Goal: Download file/media

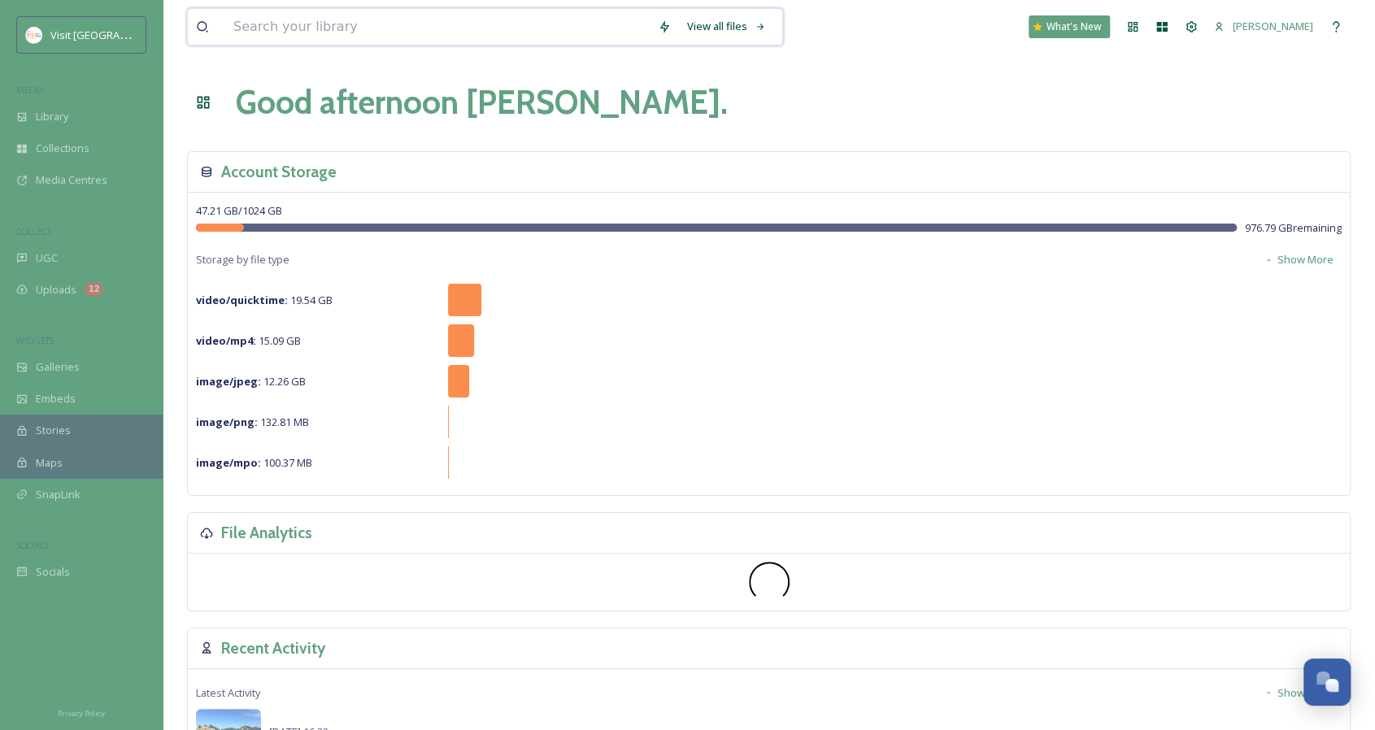
click at [299, 28] on input at bounding box center [437, 27] width 424 height 36
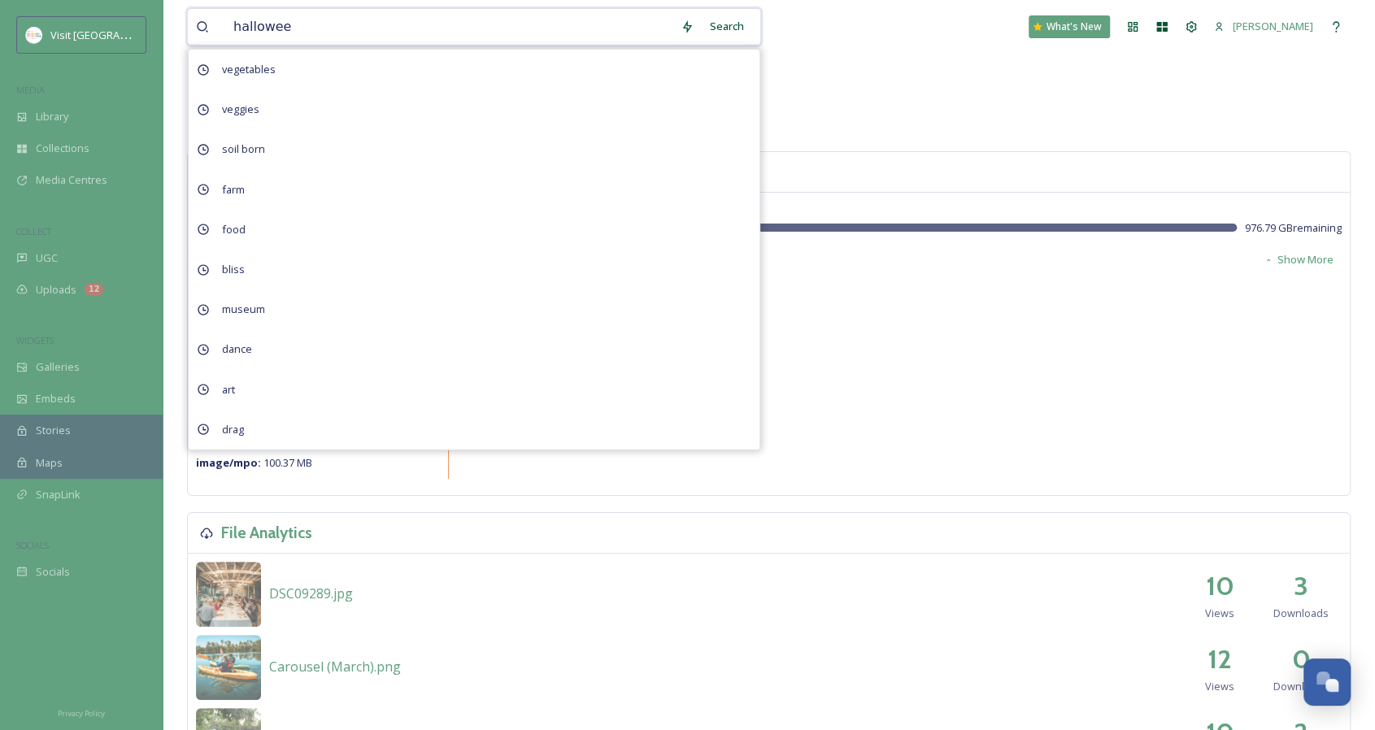
type input "[DATE]"
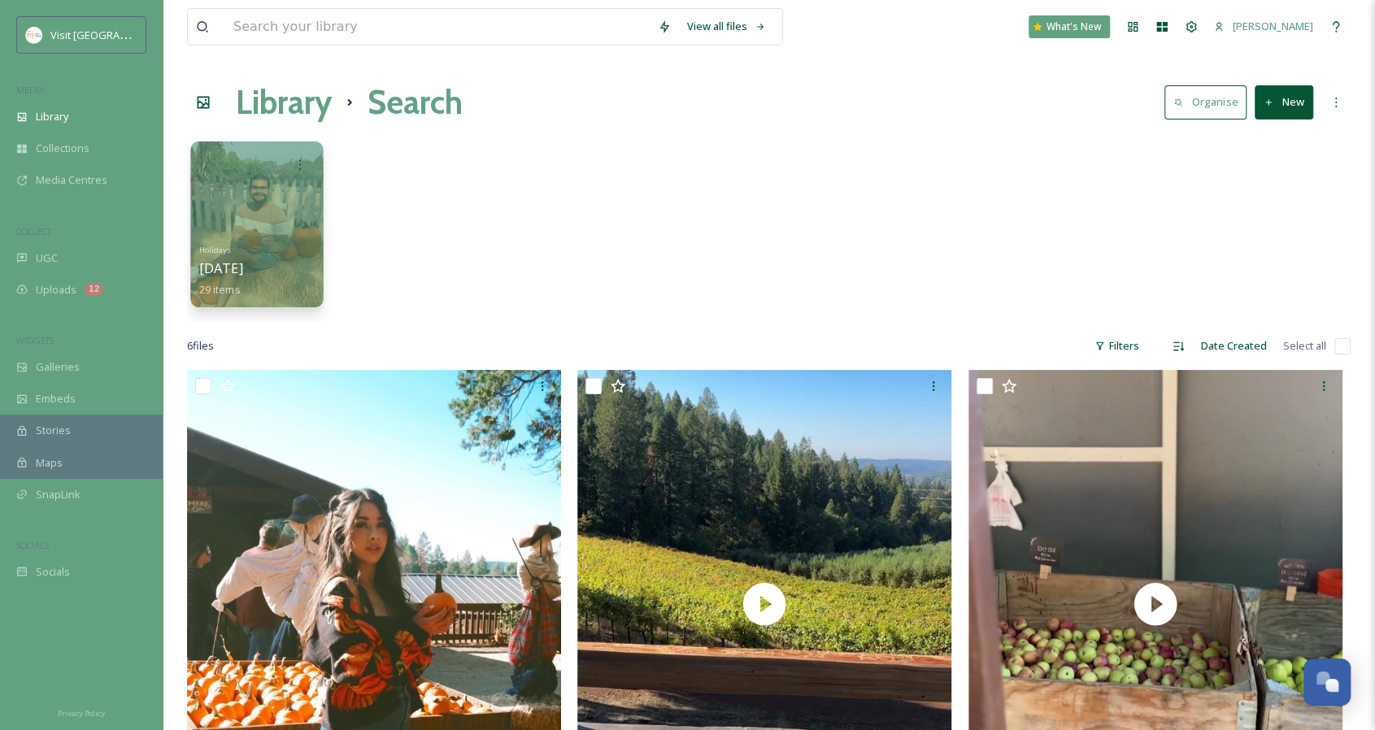
click at [236, 269] on span "[DATE]" at bounding box center [221, 268] width 44 height 18
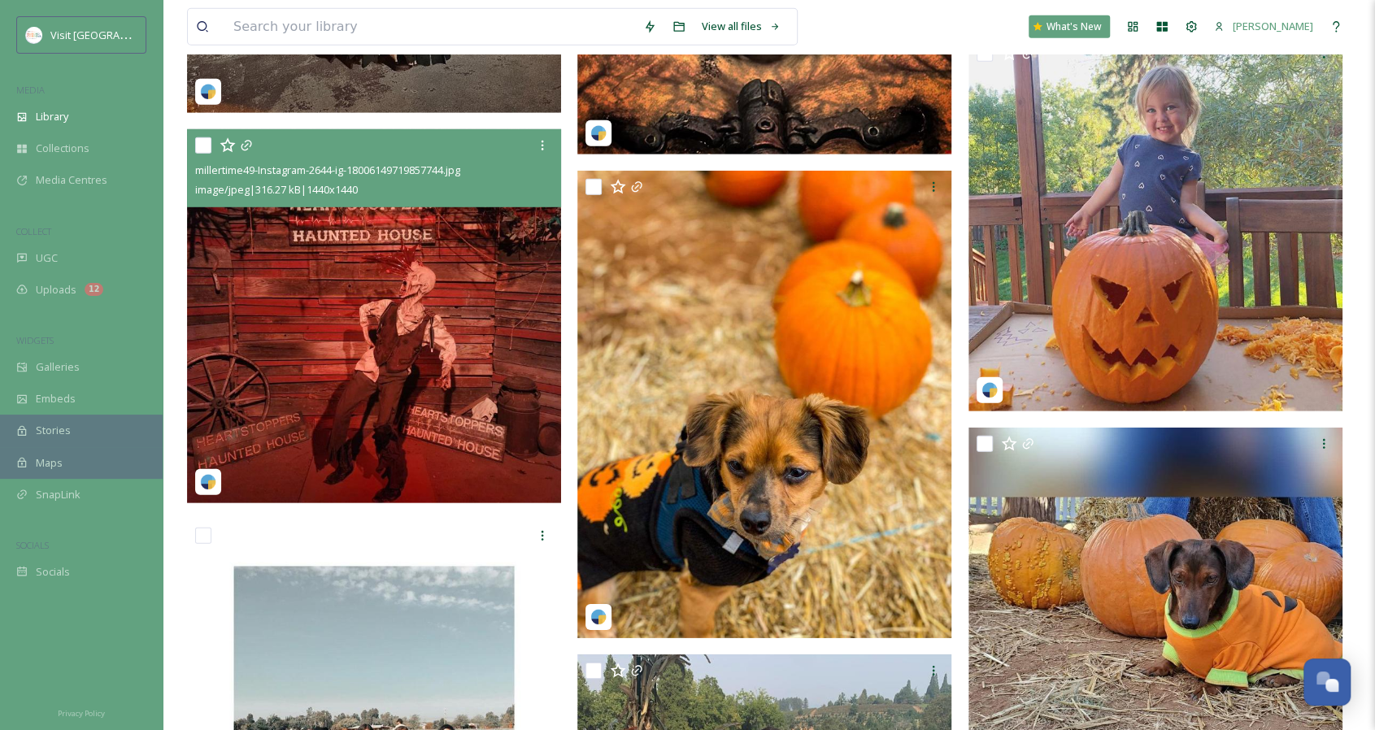
scroll to position [3009, 0]
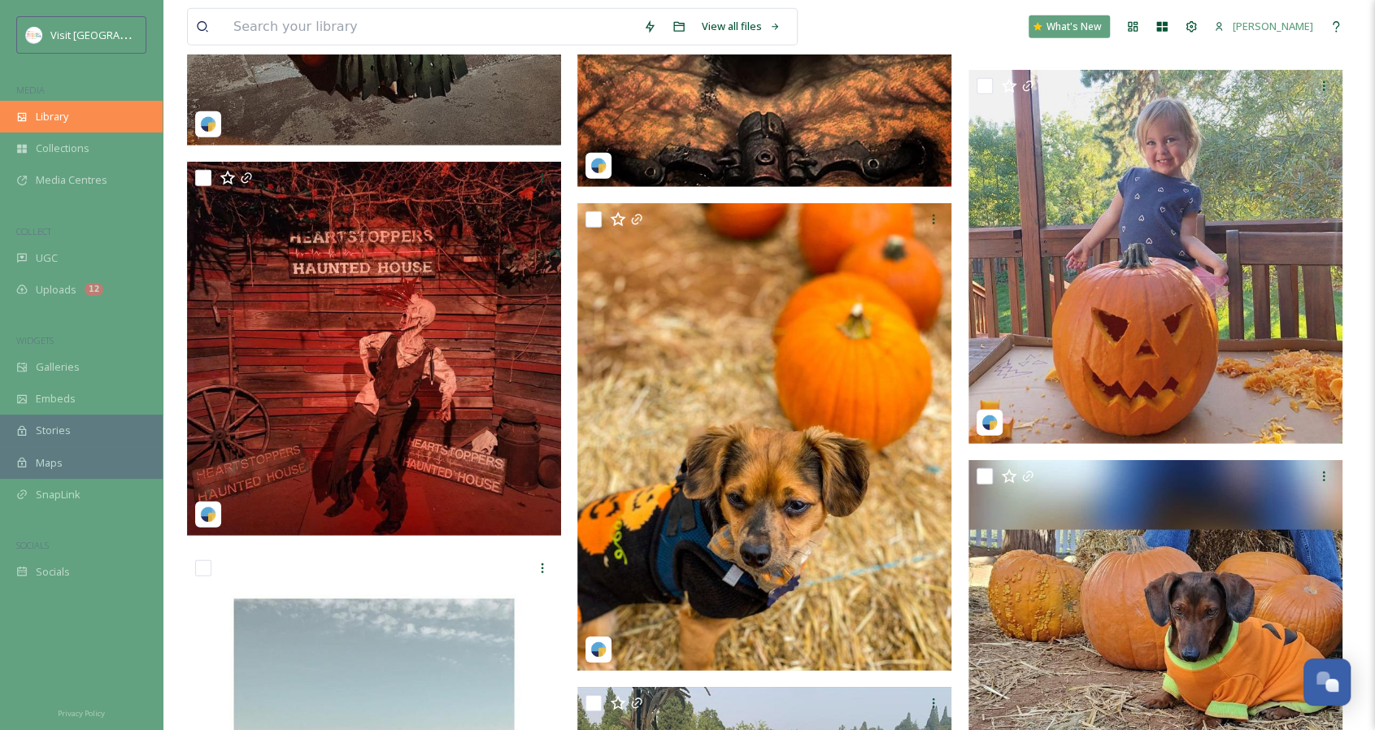
click at [59, 121] on span "Library" at bounding box center [52, 116] width 33 height 15
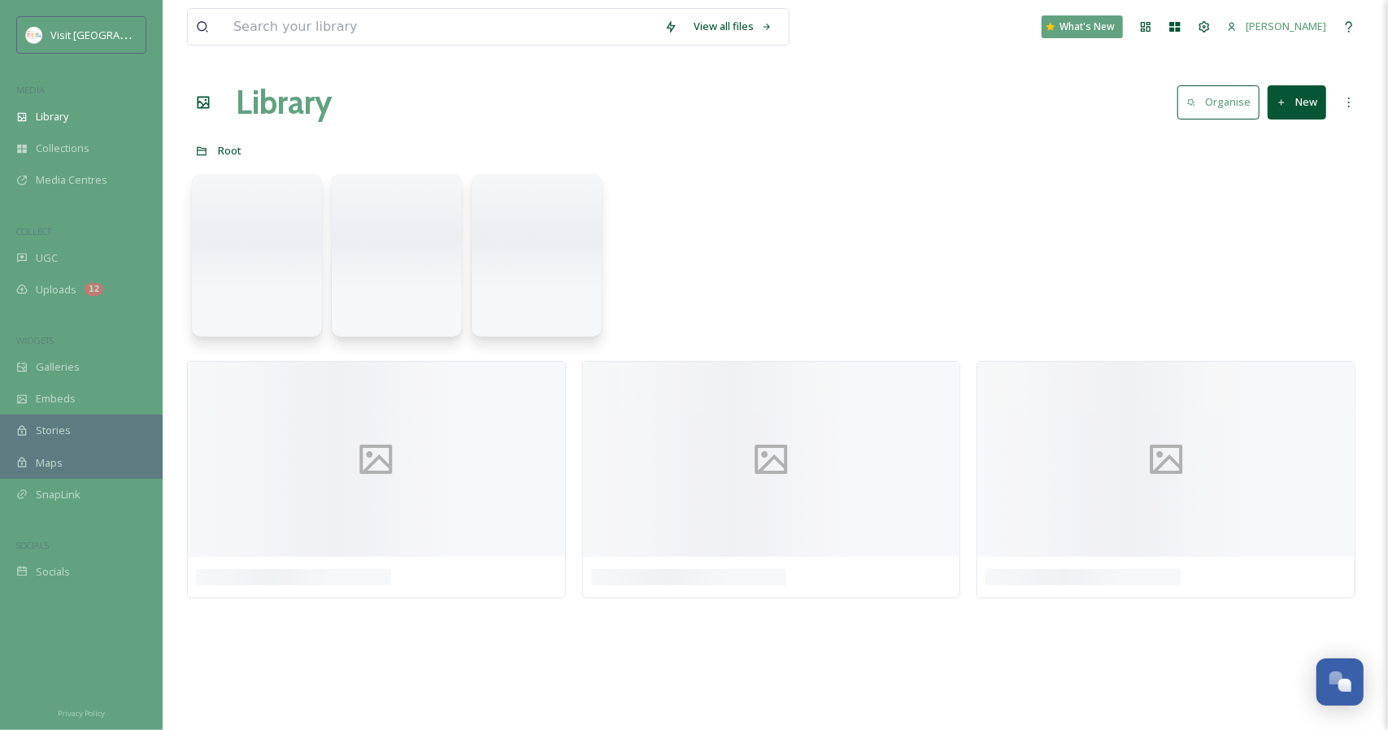
click at [59, 121] on span "Library" at bounding box center [52, 116] width 33 height 15
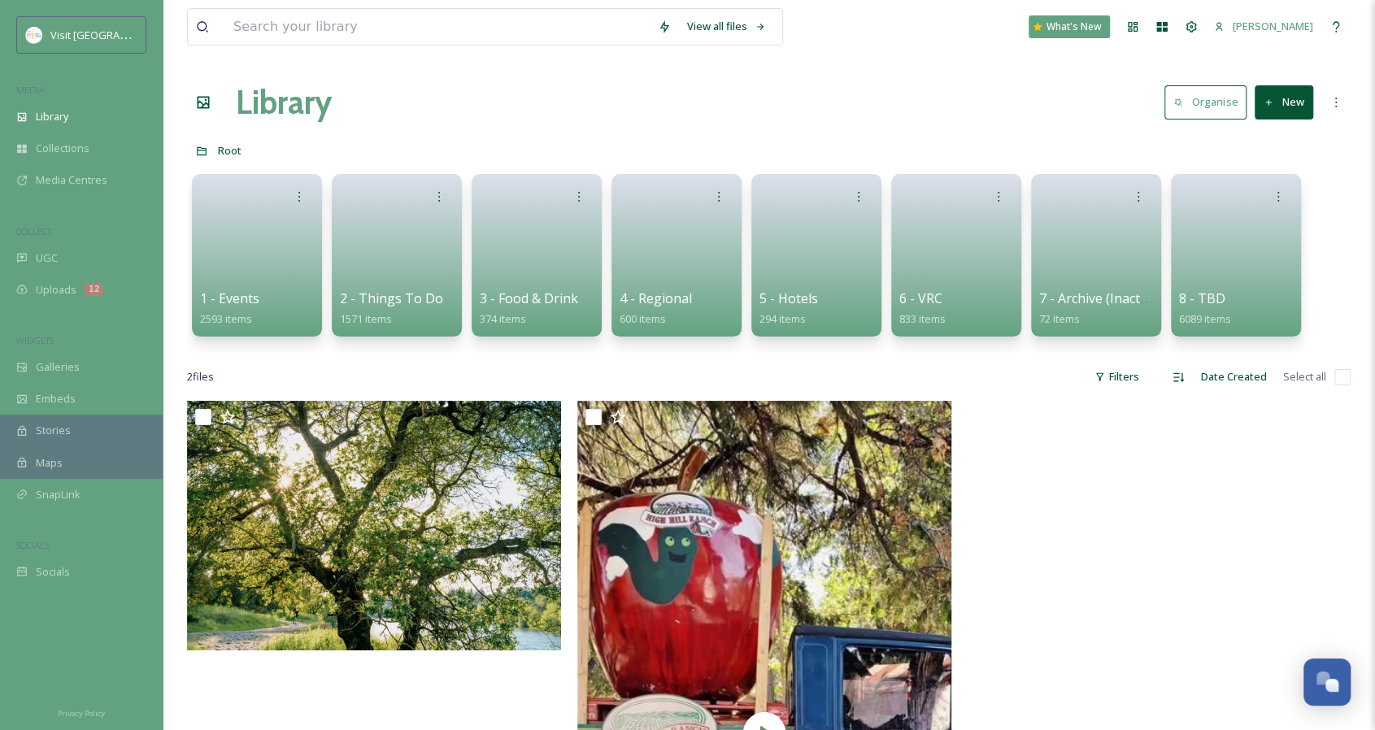
click at [355, 5] on div "View all files What's New [DEMOGRAPHIC_DATA][PERSON_NAME]" at bounding box center [769, 27] width 1164 height 54
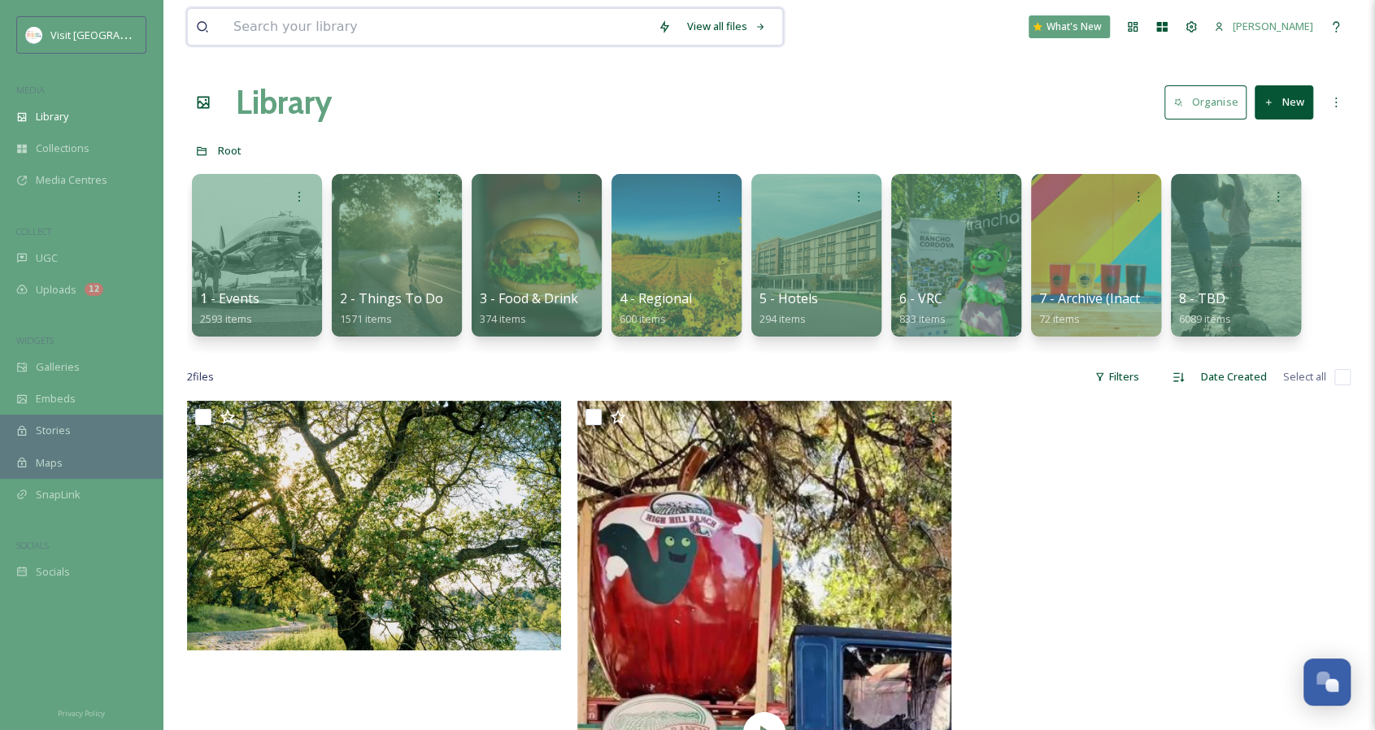
click at [343, 13] on input at bounding box center [437, 27] width 424 height 36
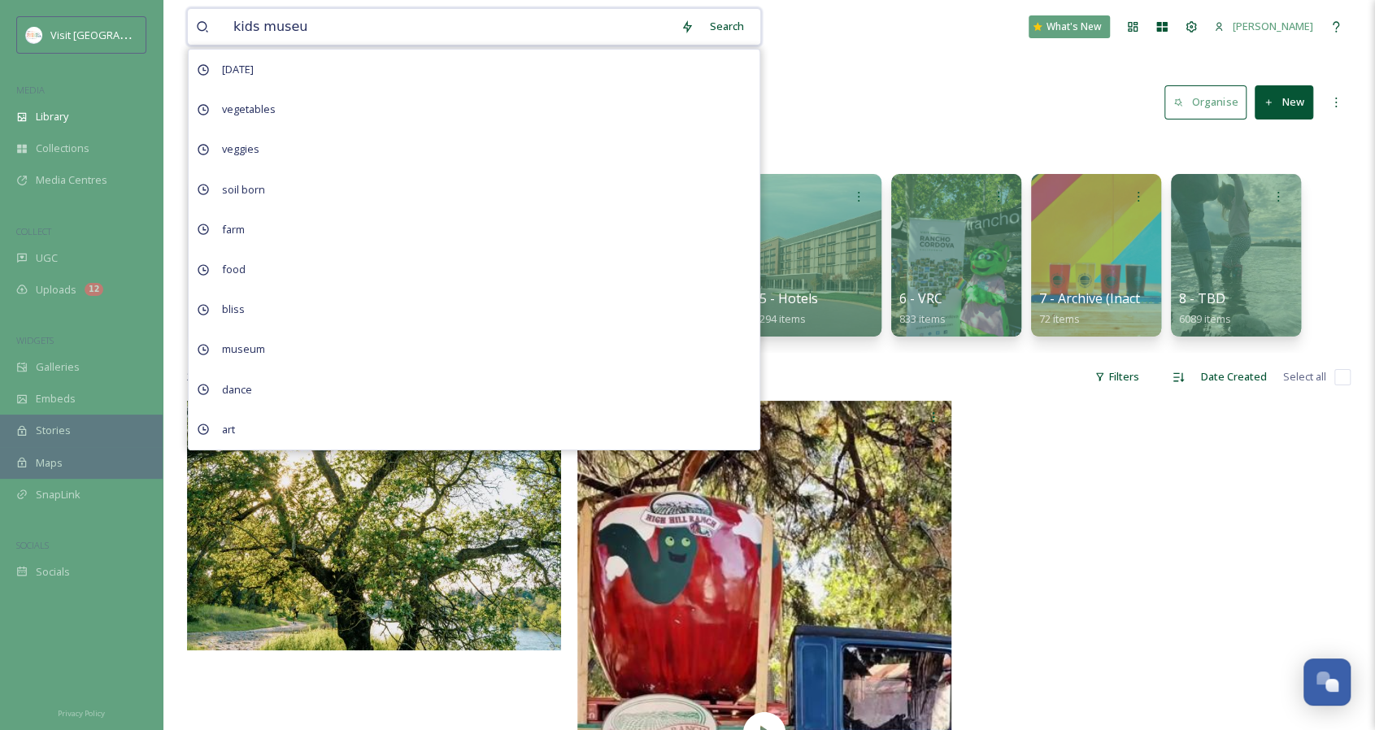
type input "kids museum"
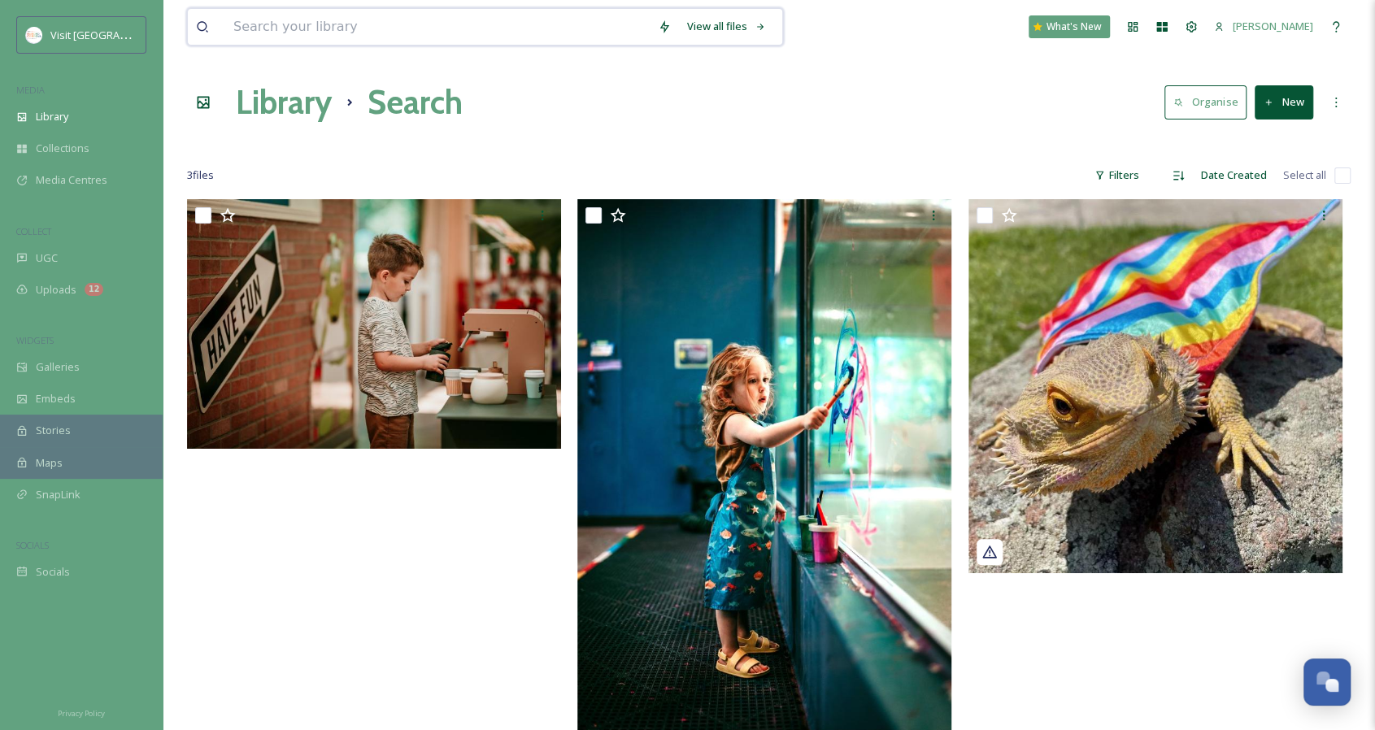
click at [337, 25] on input at bounding box center [437, 27] width 424 height 36
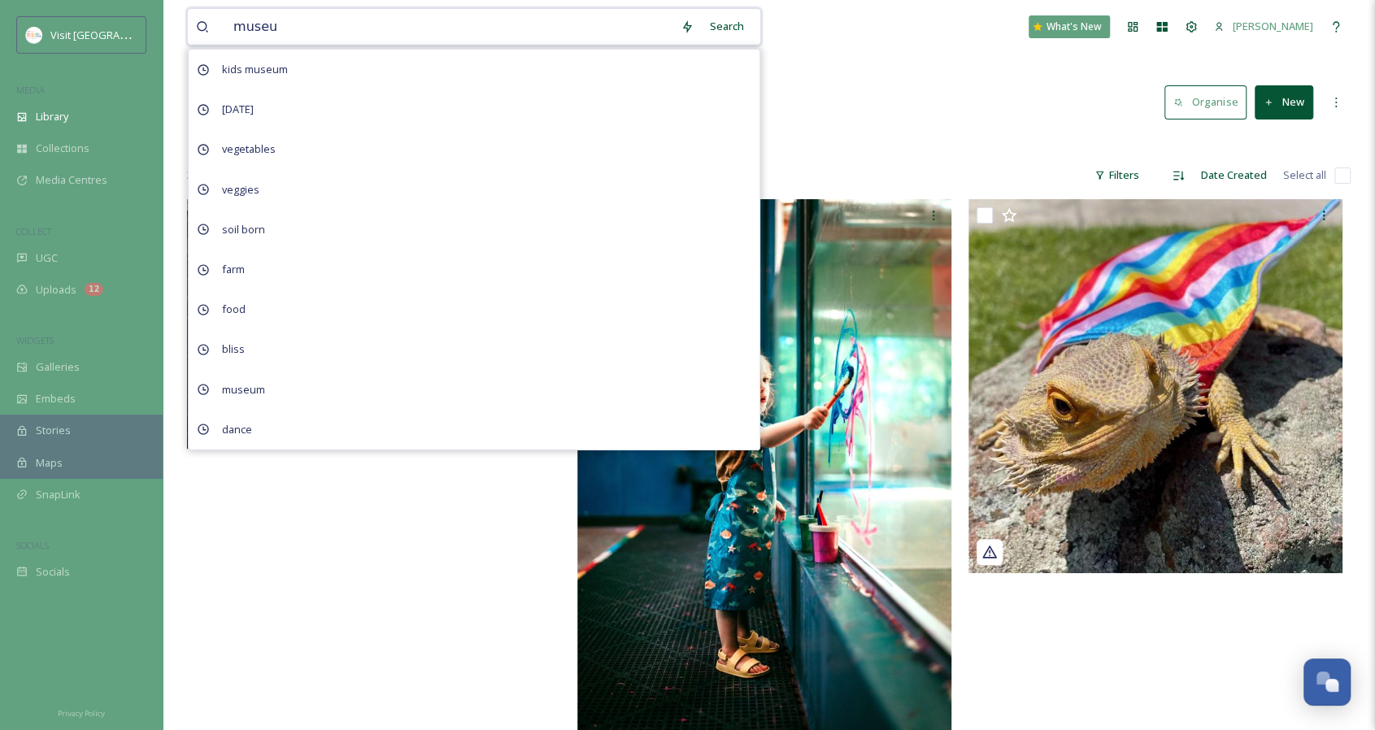
type input "museum"
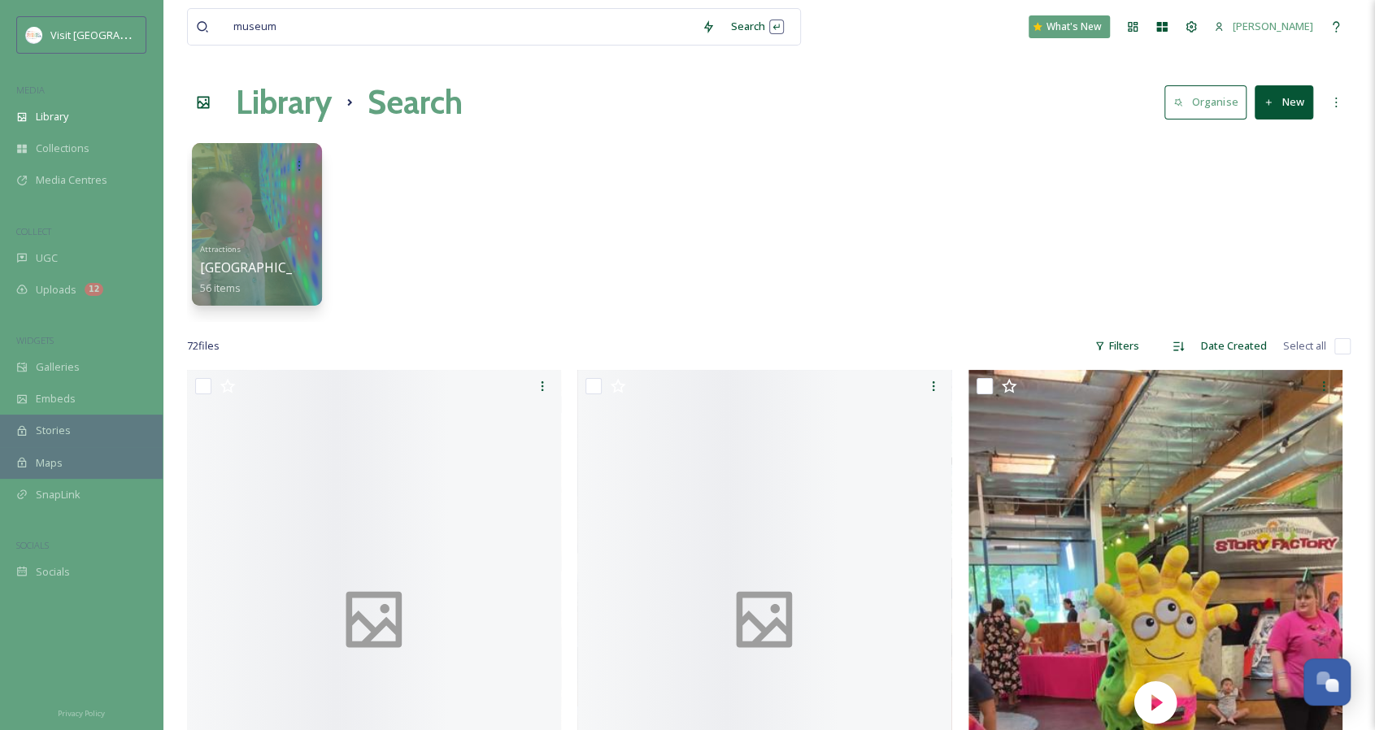
click at [833, 32] on div "museum Search What's New [PERSON_NAME]" at bounding box center [769, 27] width 1164 height 54
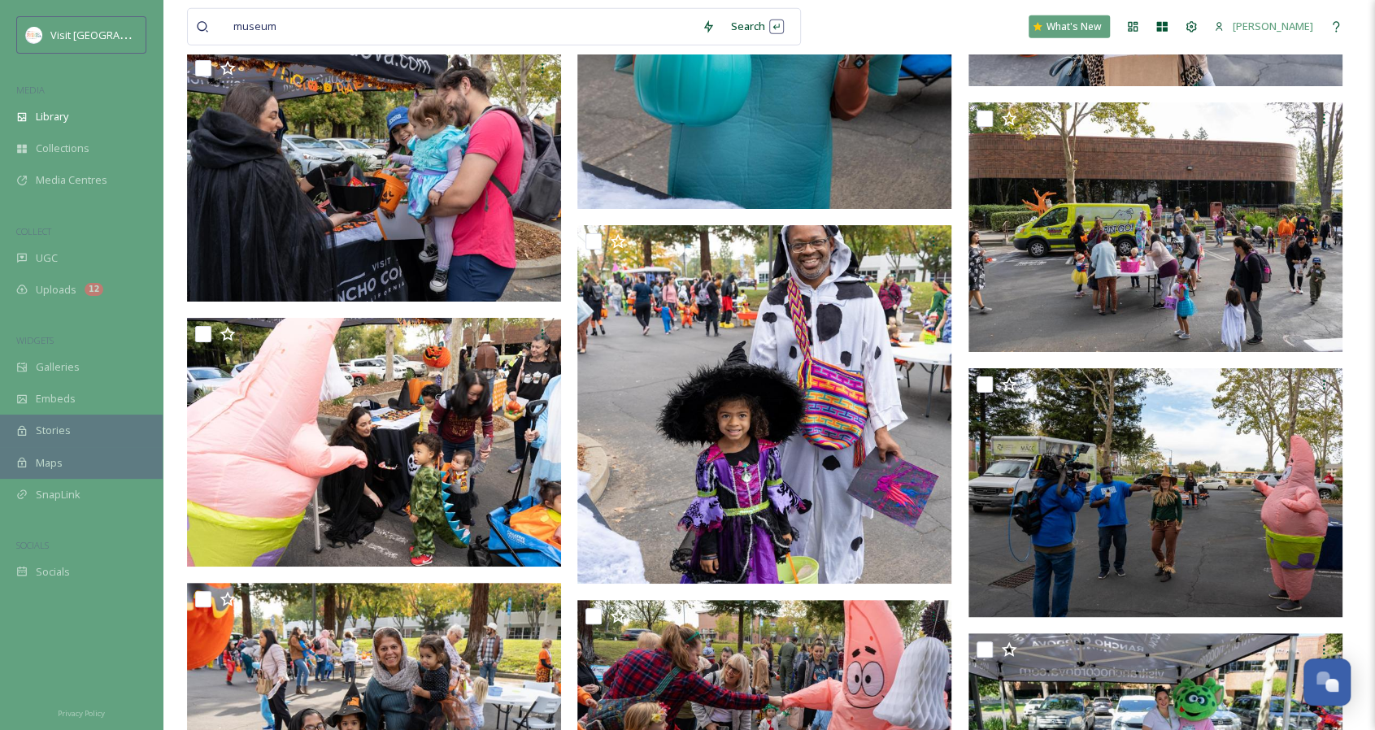
scroll to position [7563, 0]
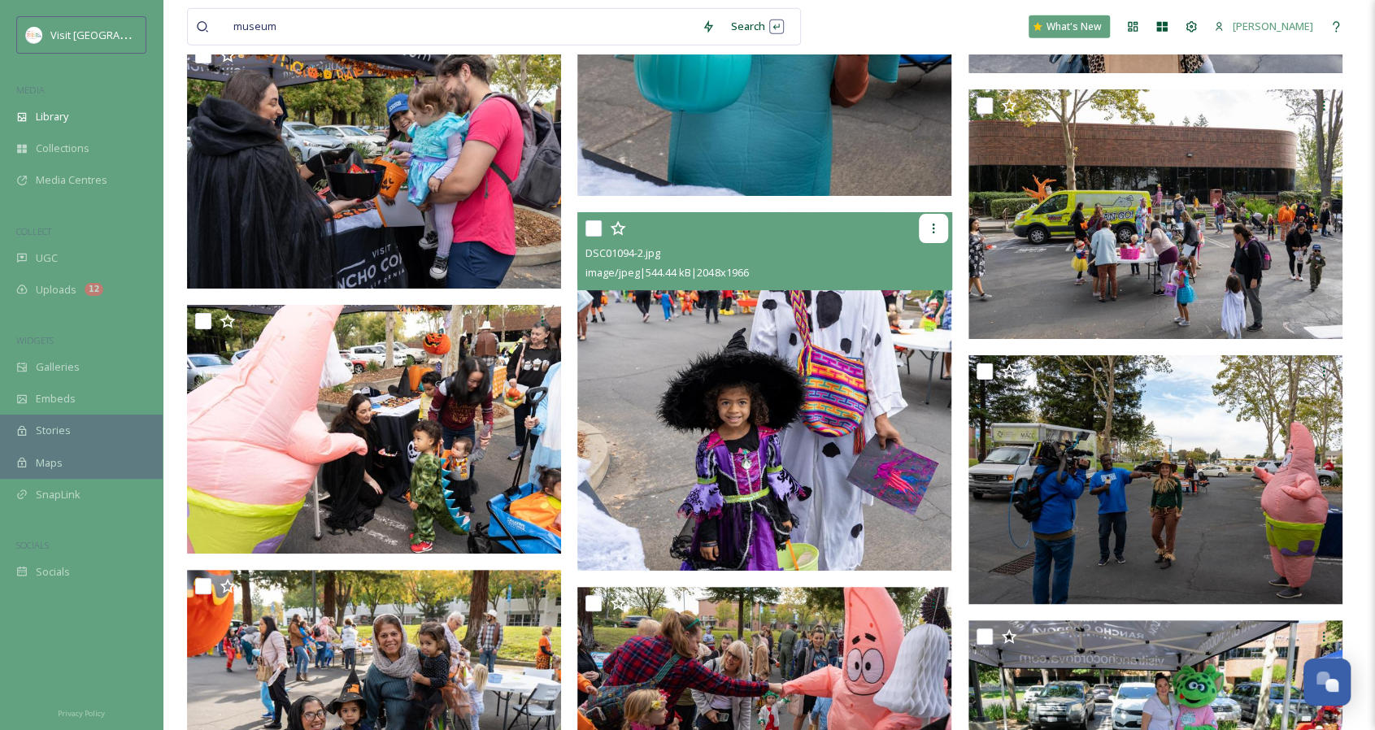
click at [929, 227] on icon at bounding box center [933, 228] width 13 height 13
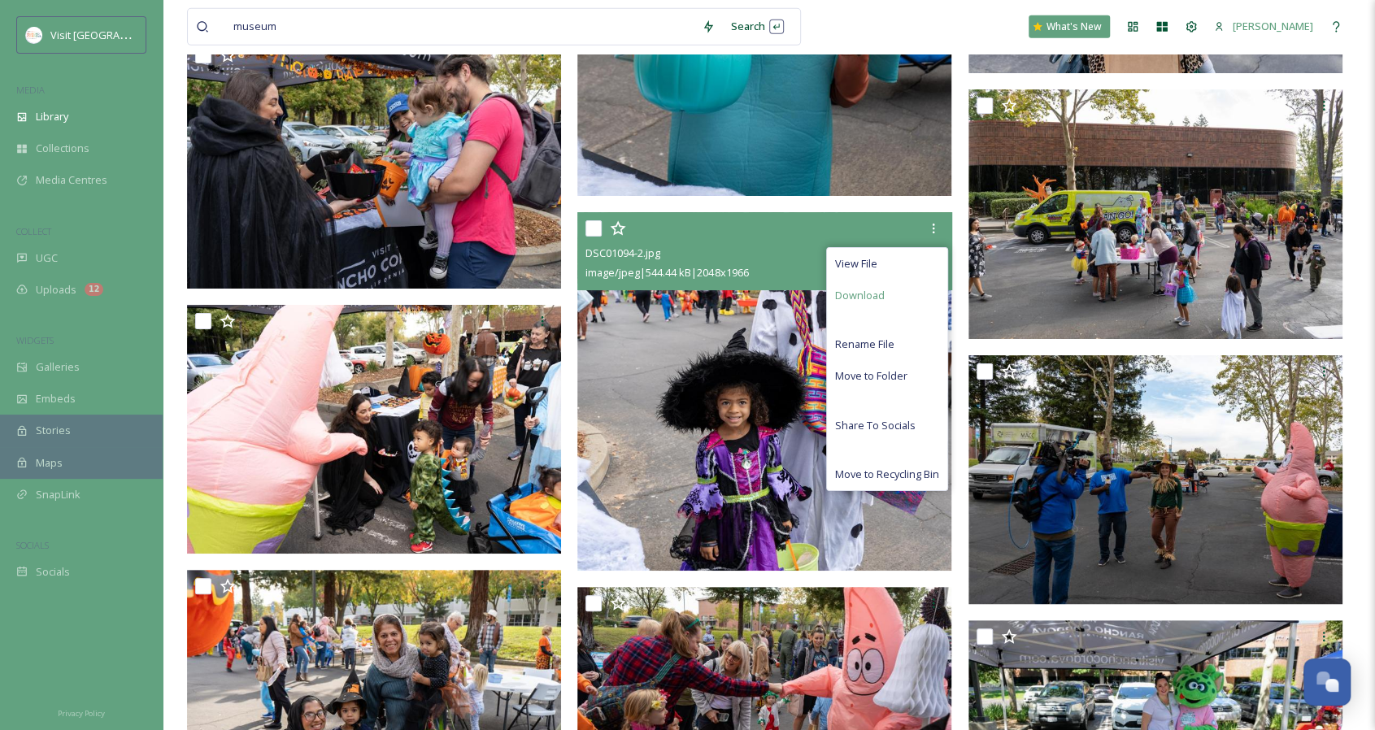
click at [882, 295] on span "Download" at bounding box center [860, 295] width 50 height 15
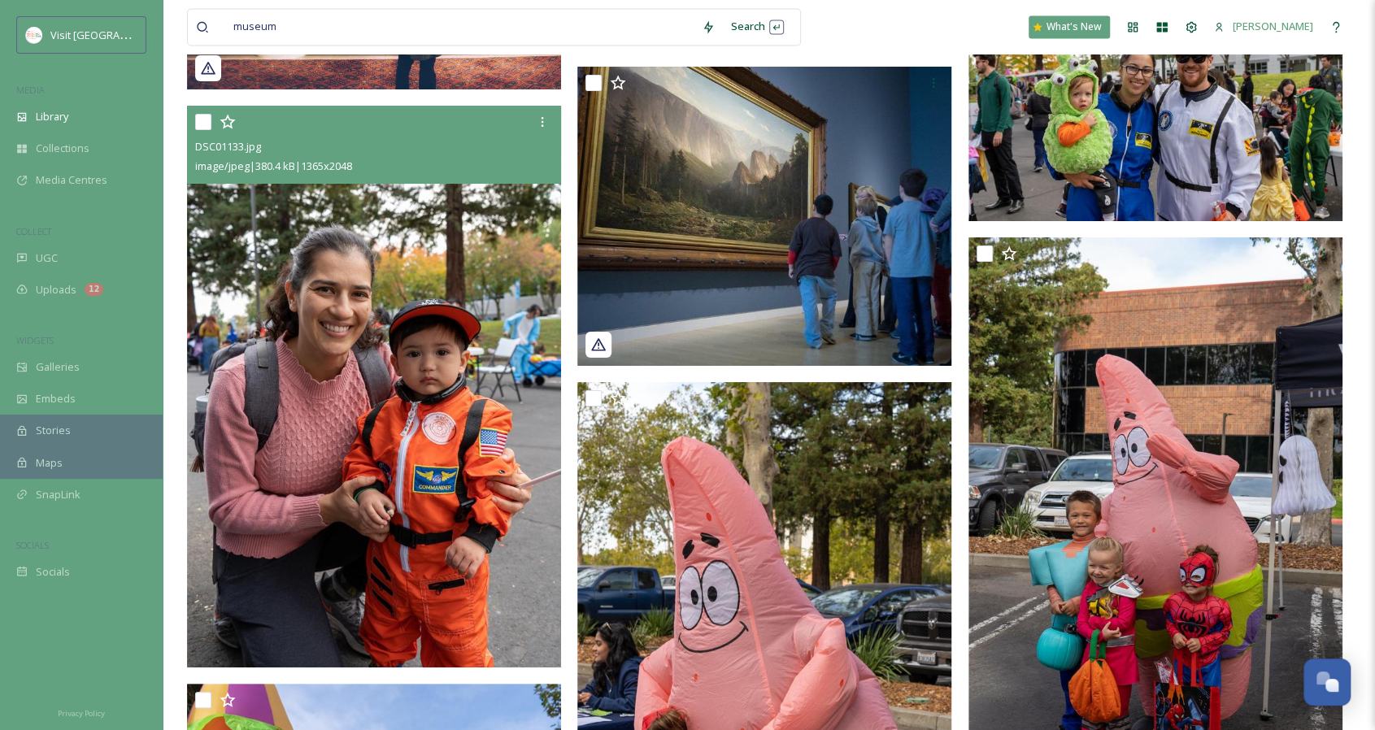
scroll to position [6017, 0]
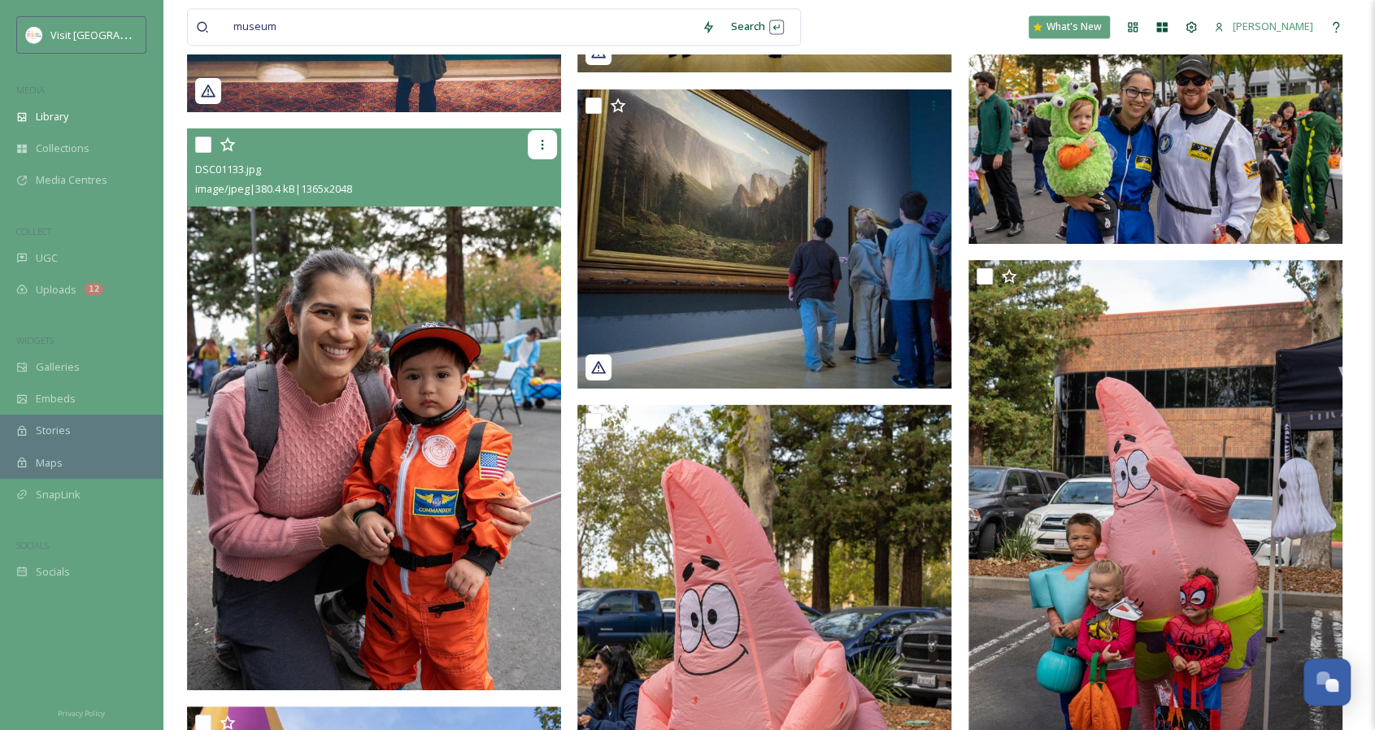
click at [546, 144] on icon at bounding box center [542, 144] width 13 height 13
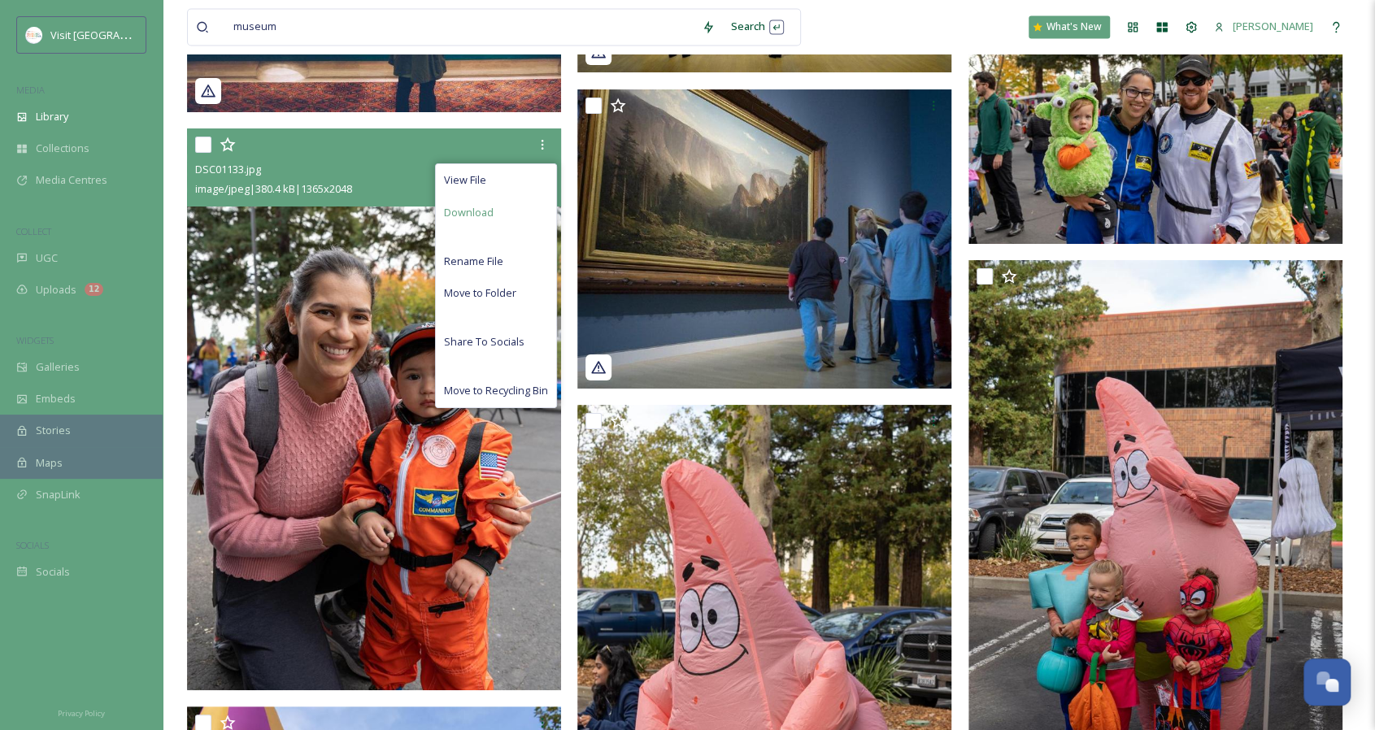
click at [494, 214] on div "Download" at bounding box center [496, 213] width 120 height 32
